Goal: Task Accomplishment & Management: Use online tool/utility

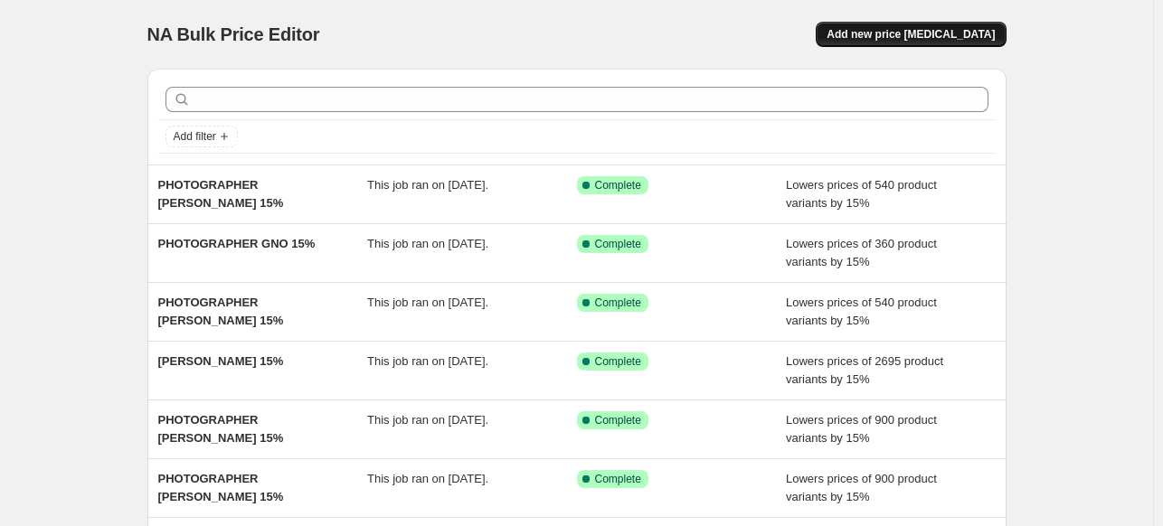
click at [907, 31] on span "Add new price [MEDICAL_DATA]" at bounding box center [910, 34] width 168 height 14
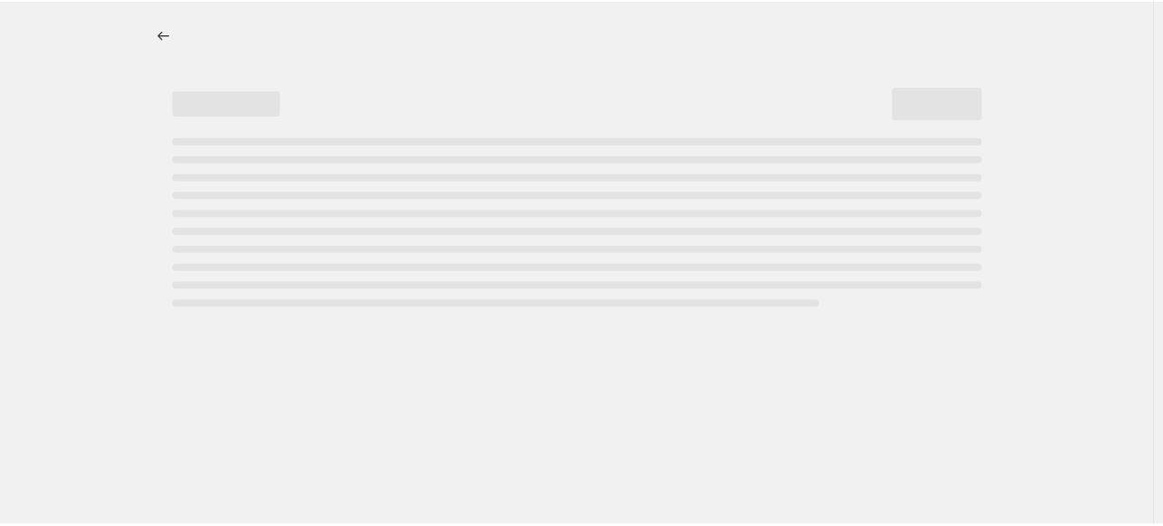
select select "percentage"
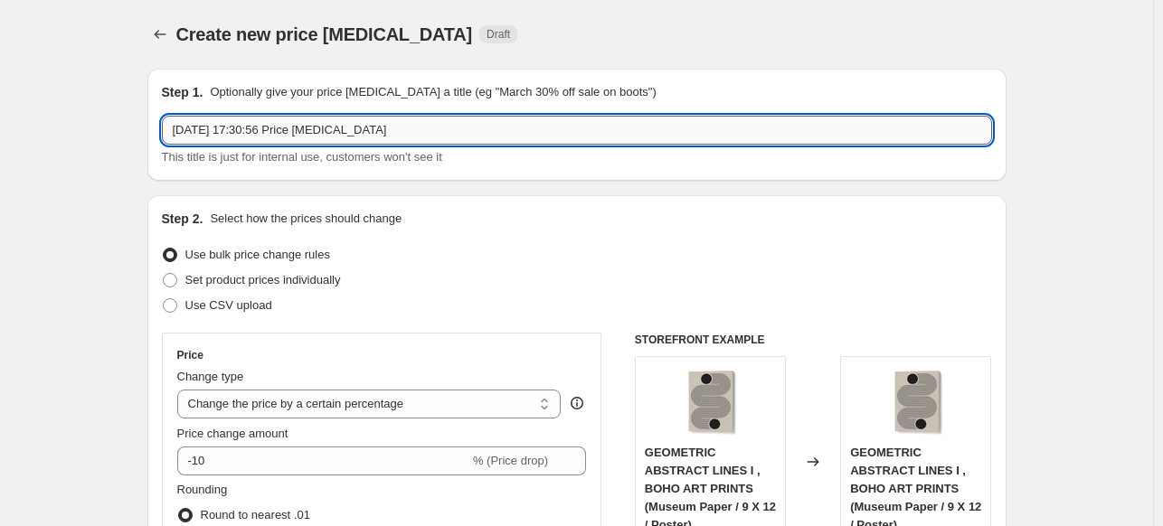
click at [497, 130] on input "[DATE] 17:30:56 Price [MEDICAL_DATA]" at bounding box center [577, 130] width 830 height 29
paste input "[PERSON_NAME]"
type input "PHOTOGRAPHER [PERSON_NAME] 15%"
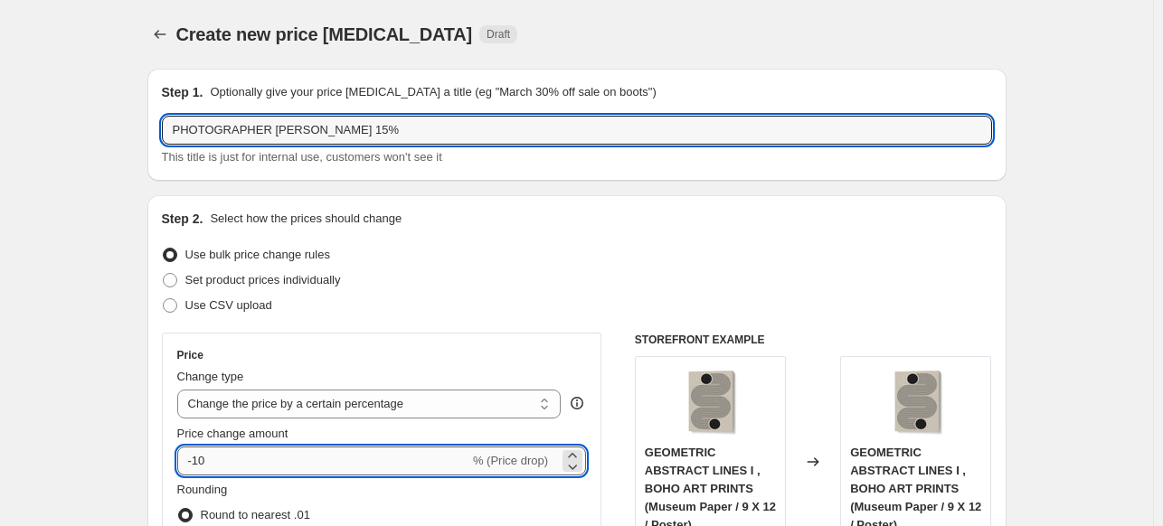
click at [307, 467] on input "-10" at bounding box center [323, 461] width 292 height 29
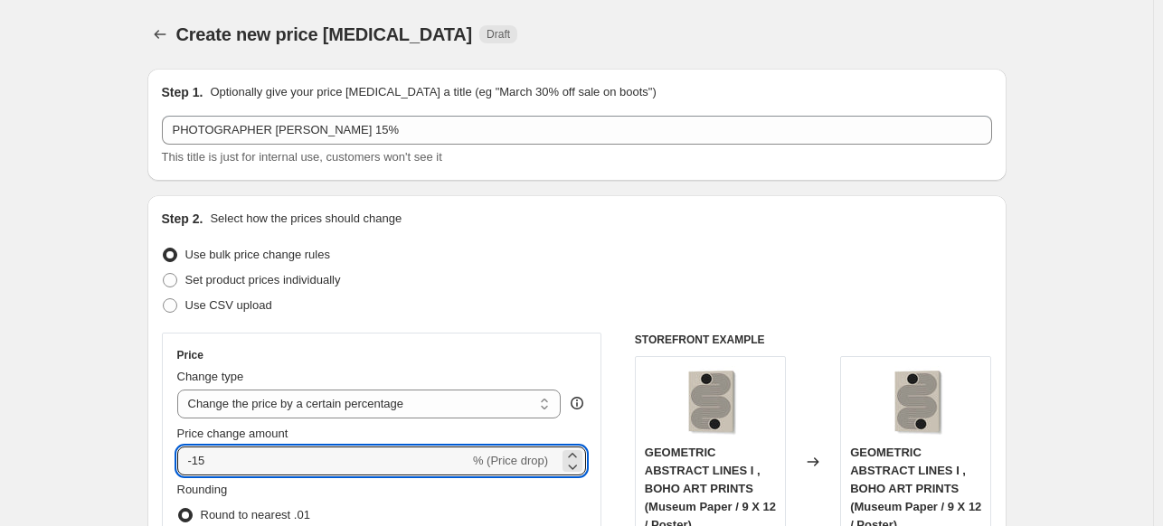
type input "-15"
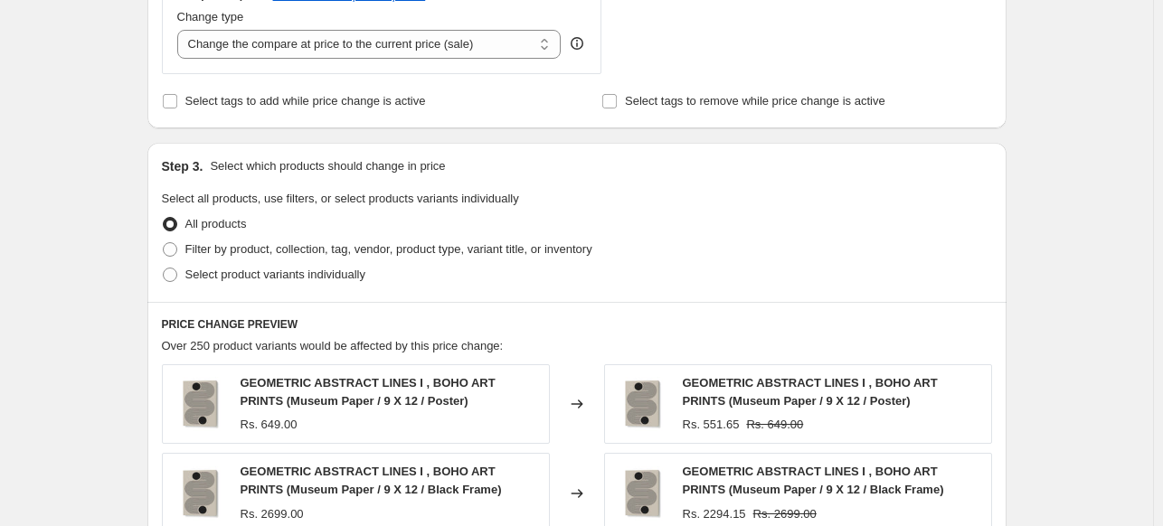
scroll to position [723, 0]
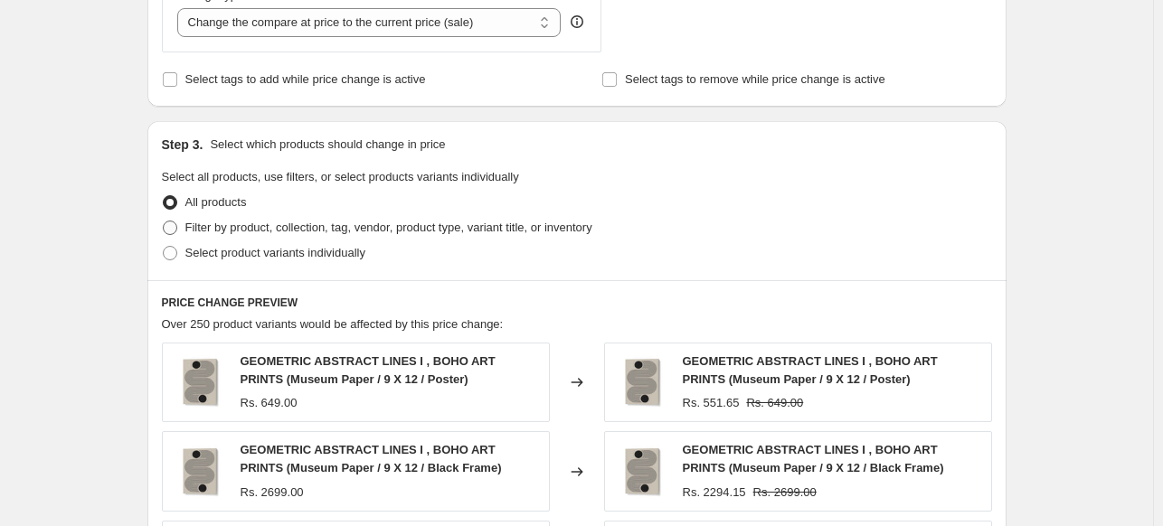
click at [188, 231] on span "Filter by product, collection, tag, vendor, product type, variant title, or inv…" at bounding box center [388, 228] width 407 height 14
click at [164, 222] on input "Filter by product, collection, tag, vendor, product type, variant title, or inv…" at bounding box center [163, 221] width 1 height 1
radio input "true"
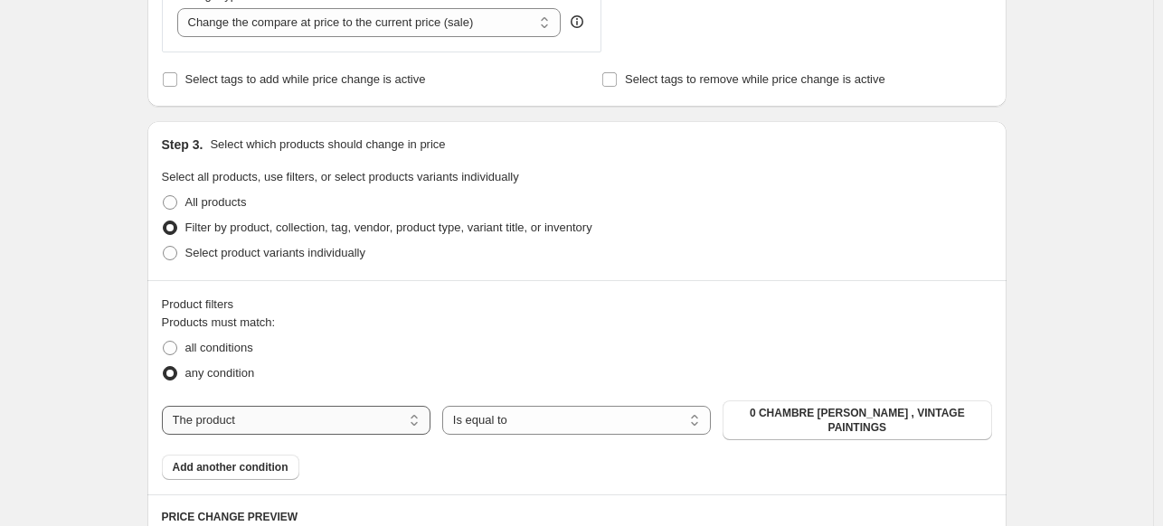
click at [365, 418] on select "The product The product's collection The product's tag The product's vendor The…" at bounding box center [296, 420] width 269 height 29
select select "collection"
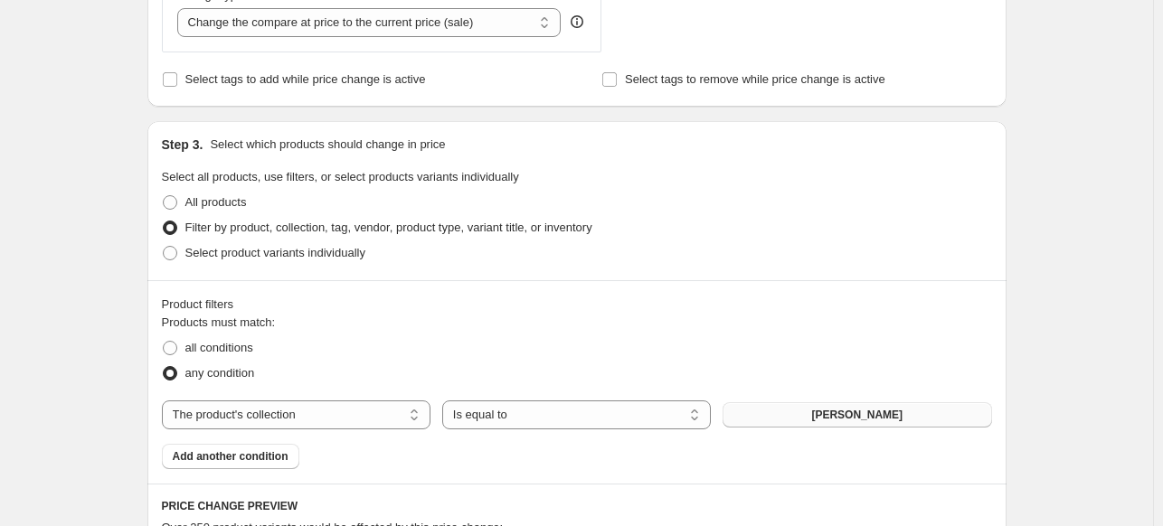
click at [897, 416] on span "[PERSON_NAME]" at bounding box center [856, 415] width 91 height 14
